Goal: Task Accomplishment & Management: Manage account settings

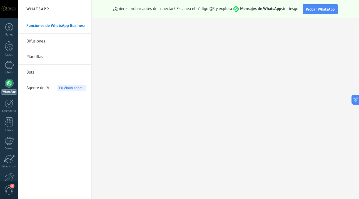
click at [52, 27] on link "Funciones de WhatsApp Business" at bounding box center [55, 26] width 59 height 16
click at [9, 84] on div at bounding box center [9, 83] width 9 height 9
click at [11, 47] on div at bounding box center [9, 46] width 8 height 10
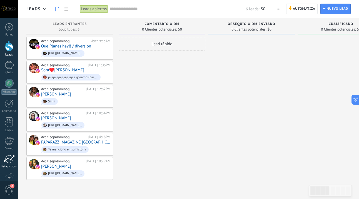
click at [8, 162] on div at bounding box center [9, 159] width 11 height 8
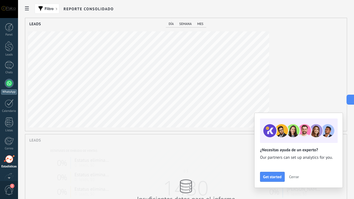
scroll to position [277463, 277327]
click at [9, 82] on div at bounding box center [9, 83] width 9 height 9
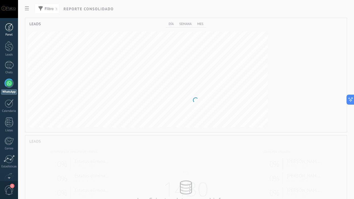
click at [8, 26] on div at bounding box center [9, 27] width 8 height 8
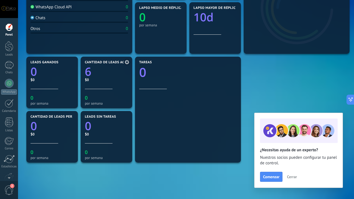
scroll to position [125, 0]
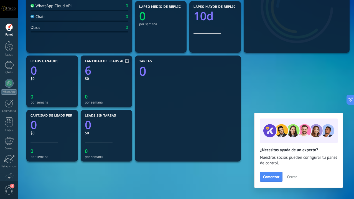
click at [93, 77] on link "6" at bounding box center [106, 71] width 43 height 16
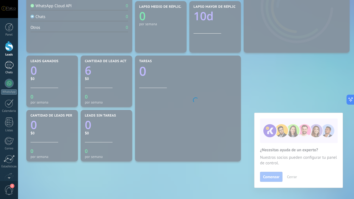
click at [8, 66] on div at bounding box center [9, 65] width 9 height 8
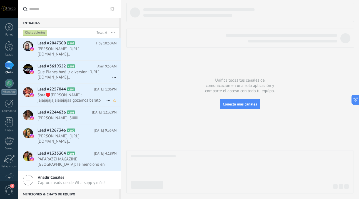
click at [97, 93] on span "Sora♥️[PERSON_NAME]: jajajajajajajajajajaa gozamos barato" at bounding box center [71, 97] width 69 height 11
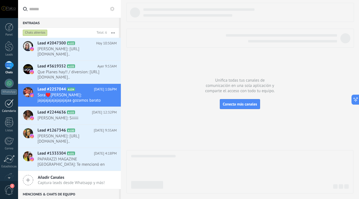
click at [12, 103] on div at bounding box center [9, 103] width 9 height 9
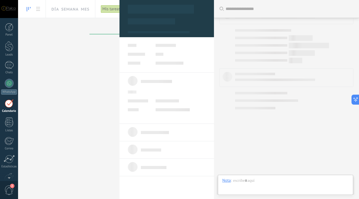
click at [5, 103] on div at bounding box center [9, 103] width 9 height 9
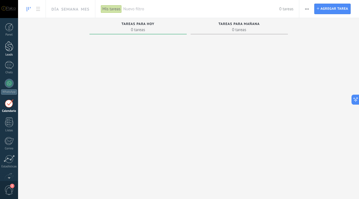
click at [9, 45] on div at bounding box center [9, 46] width 8 height 10
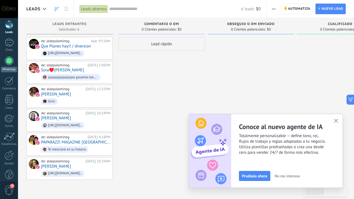
scroll to position [32, 0]
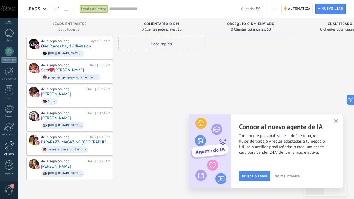
click at [10, 147] on div at bounding box center [8, 146] width 9 height 10
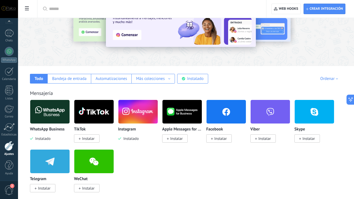
scroll to position [53, 0]
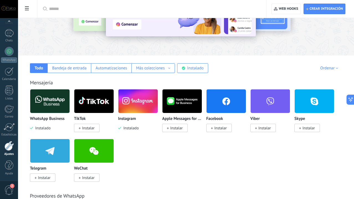
click at [70, 127] on div "WhatsApp Business Instalado" at bounding box center [50, 124] width 40 height 14
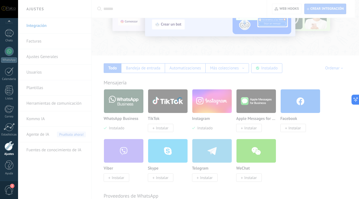
click at [130, 106] on div at bounding box center [179, 99] width 359 height 199
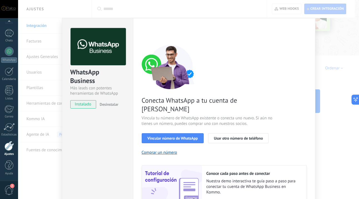
click at [110, 105] on span "Desinstalar" at bounding box center [109, 104] width 19 height 5
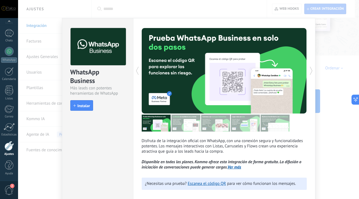
click at [348, 47] on div "WhatsApp Business Más leads con potentes herramientas de WhatsApp install Insta…" at bounding box center [188, 99] width 341 height 199
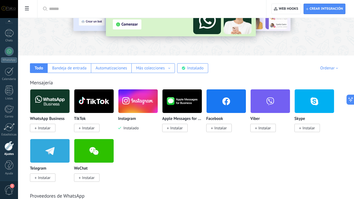
click at [139, 129] on span "Instalado" at bounding box center [129, 127] width 17 height 5
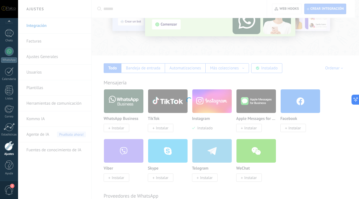
click at [212, 107] on div "Instagram Obtén leads de Instagram y mantente conectado sin salir de Kommo Inst…" at bounding box center [188, 99] width 341 height 199
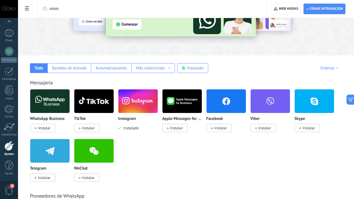
click at [158, 107] on img at bounding box center [138, 101] width 39 height 27
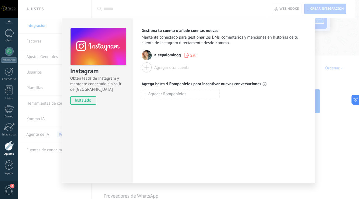
click at [109, 100] on div "instalado" at bounding box center [98, 100] width 56 height 8
click at [192, 54] on span "Salir" at bounding box center [193, 55] width 7 height 4
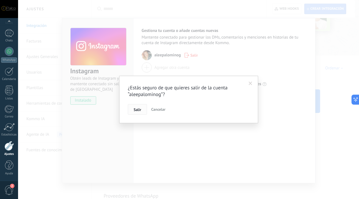
click at [140, 109] on span "Salir" at bounding box center [137, 110] width 7 height 4
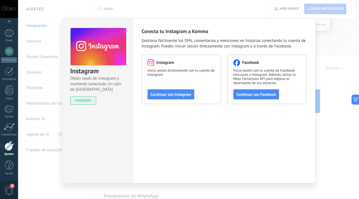
click at [60, 11] on div "Instagram Obtén leads de Instagram y mantente conectado sin salir de Kommo inst…" at bounding box center [188, 99] width 341 height 199
